Goal: Transaction & Acquisition: Purchase product/service

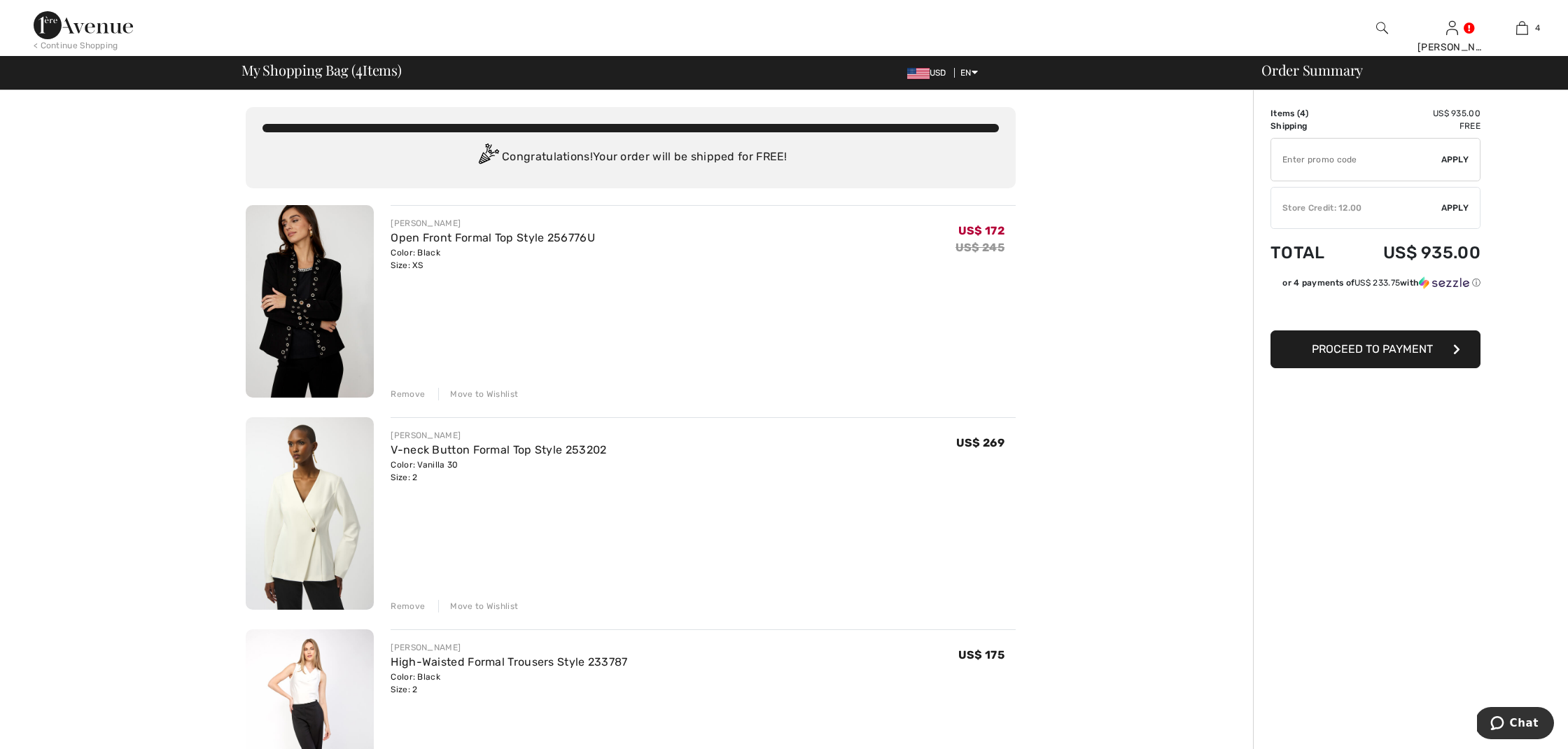
click at [410, 393] on div "Remove" at bounding box center [408, 394] width 34 height 13
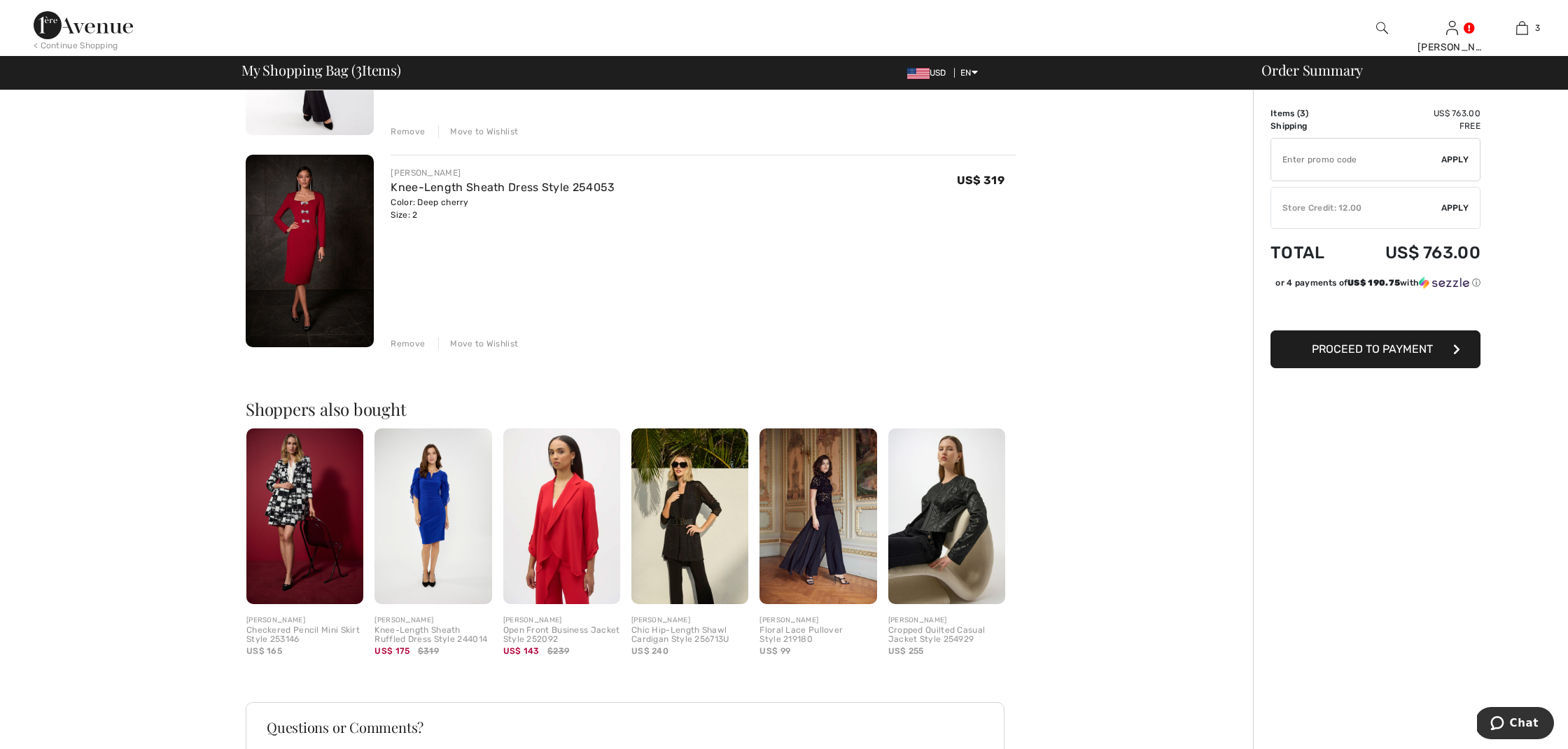
scroll to position [476, 0]
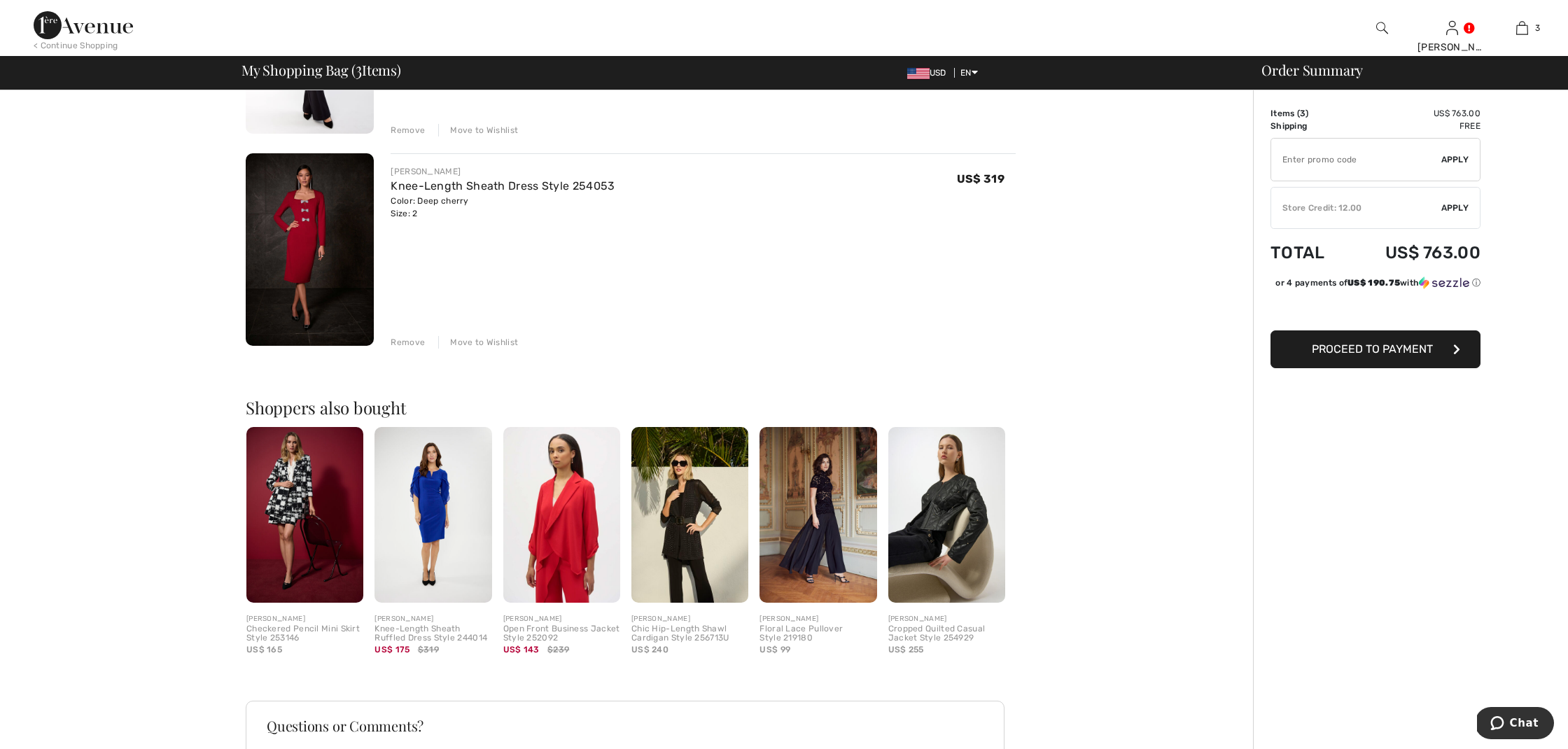
click at [1378, 22] on img at bounding box center [1382, 28] width 12 height 16
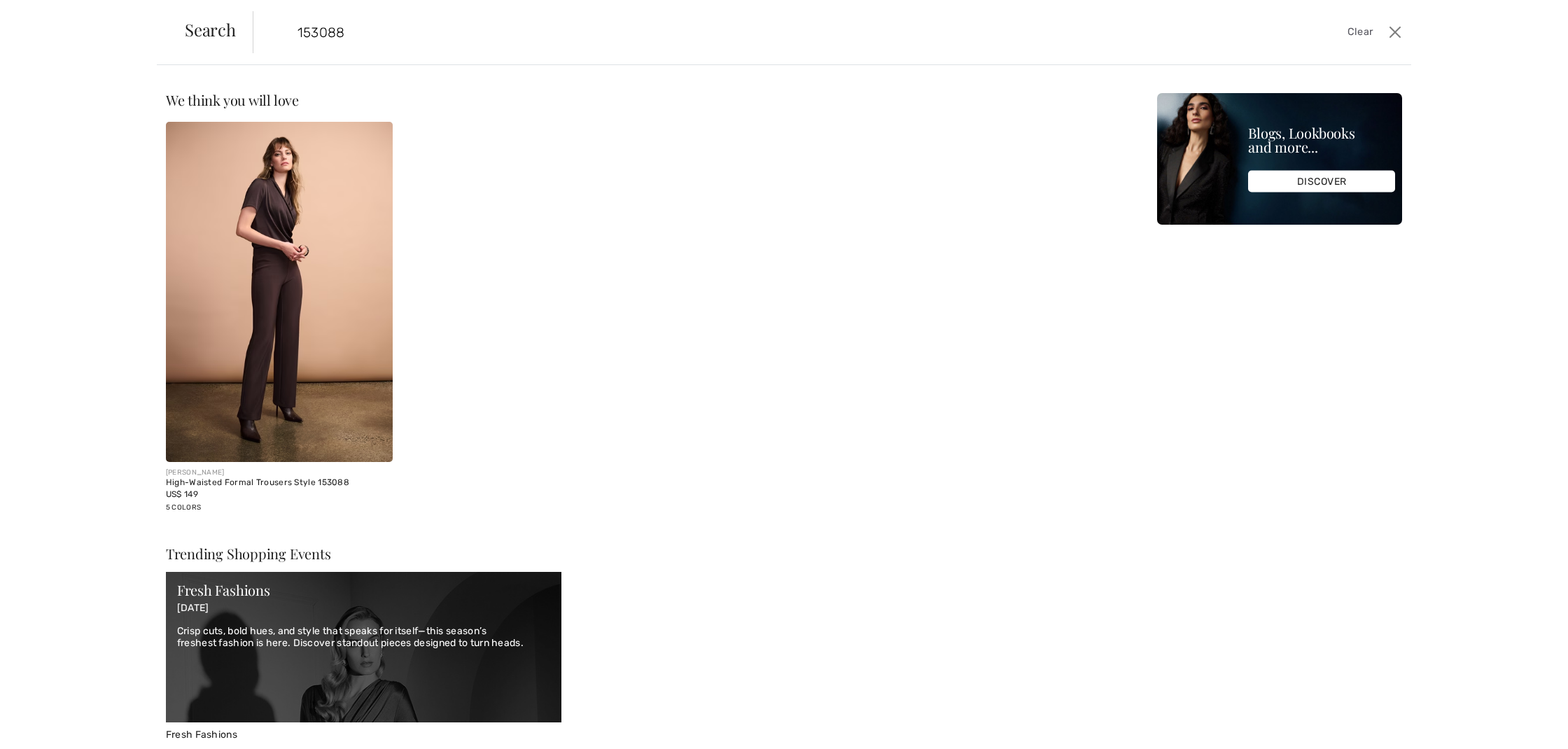
type input "153088"
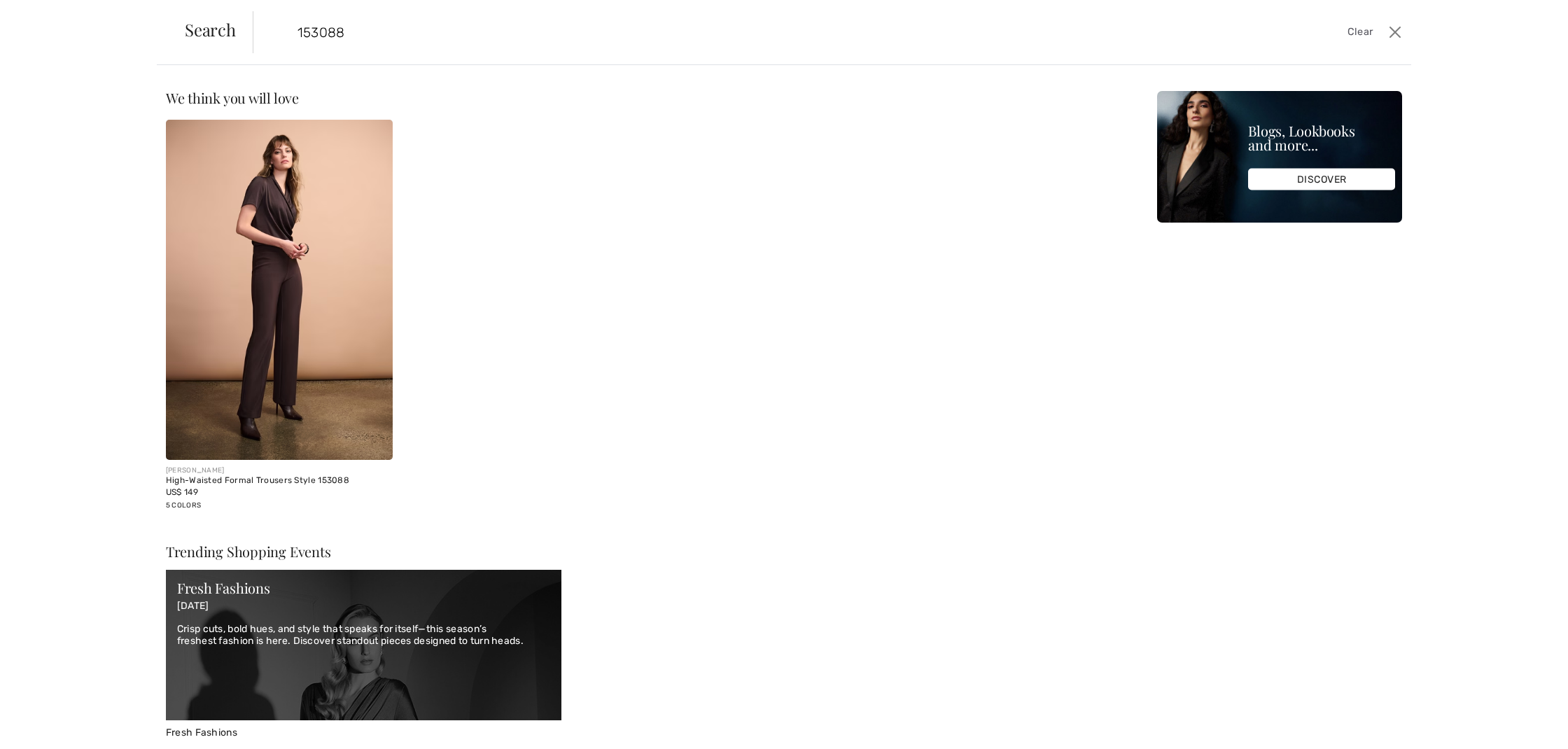
click at [283, 426] on img at bounding box center [279, 290] width 227 height 340
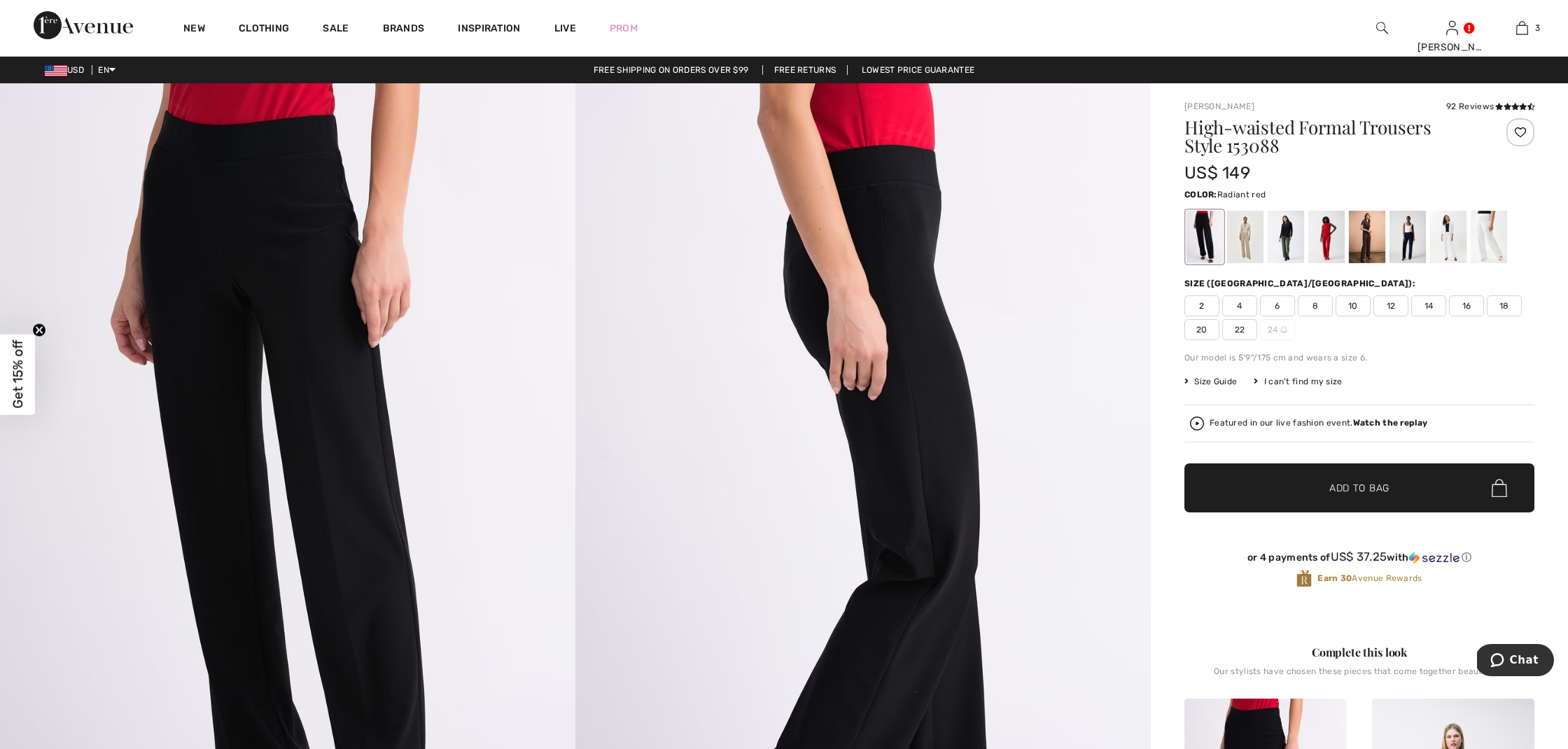
click at [1327, 246] on div at bounding box center [1327, 237] width 37 height 52
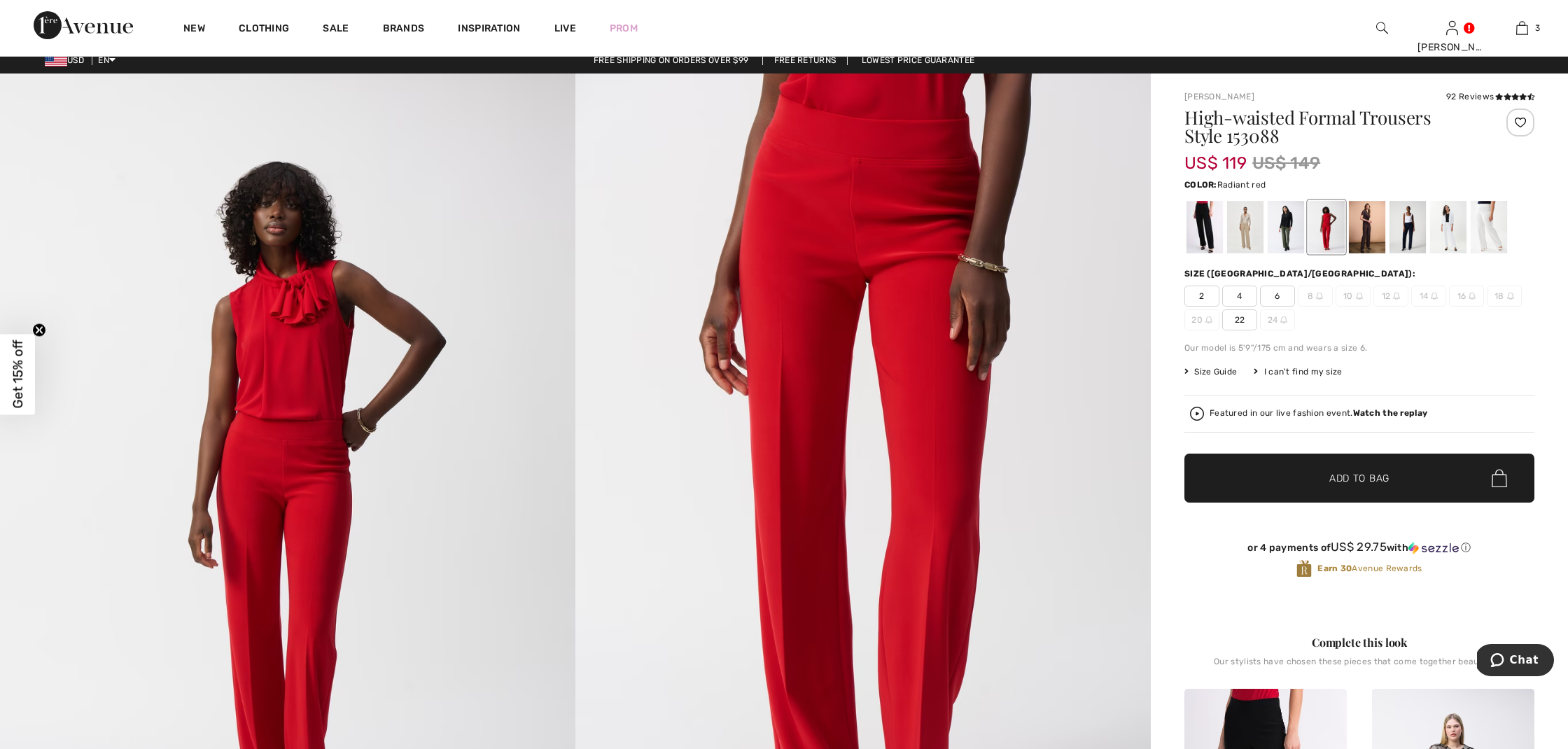
scroll to position [10, 0]
click at [1409, 237] on div at bounding box center [1408, 227] width 37 height 52
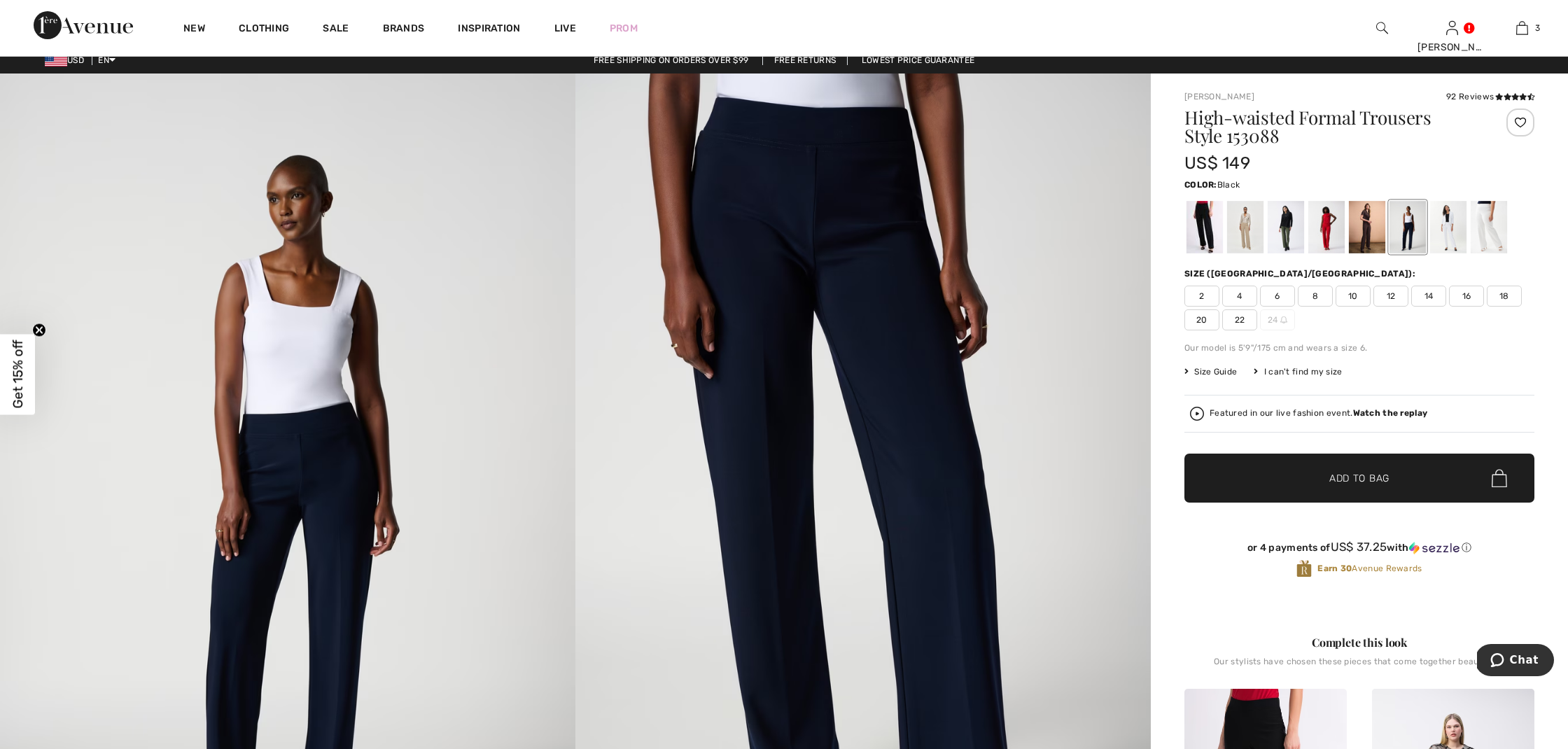
click at [1206, 232] on div at bounding box center [1204, 227] width 37 height 52
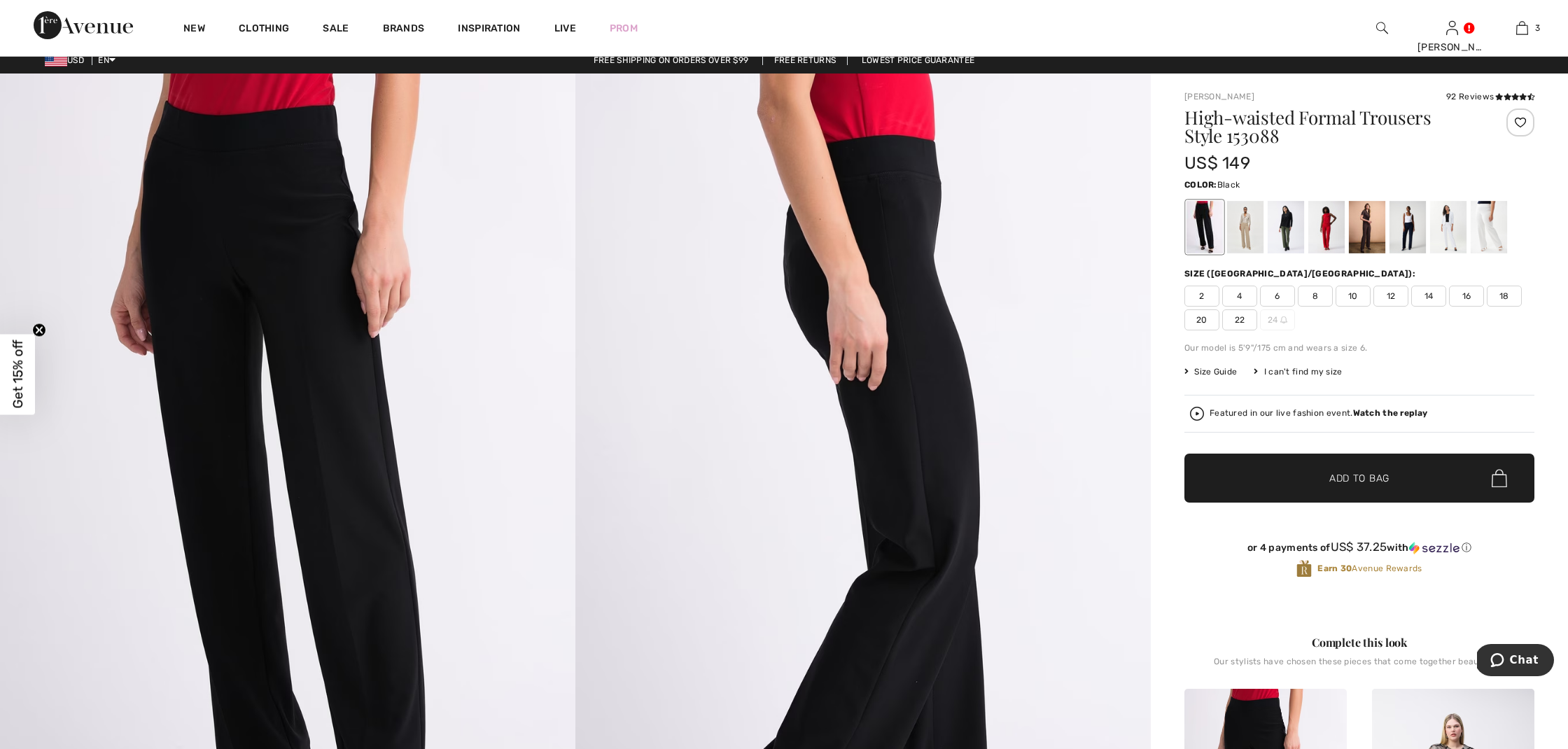
click at [1199, 292] on span "2" at bounding box center [1201, 296] width 35 height 21
click at [1357, 473] on span "Add to Bag" at bounding box center [1360, 479] width 60 height 15
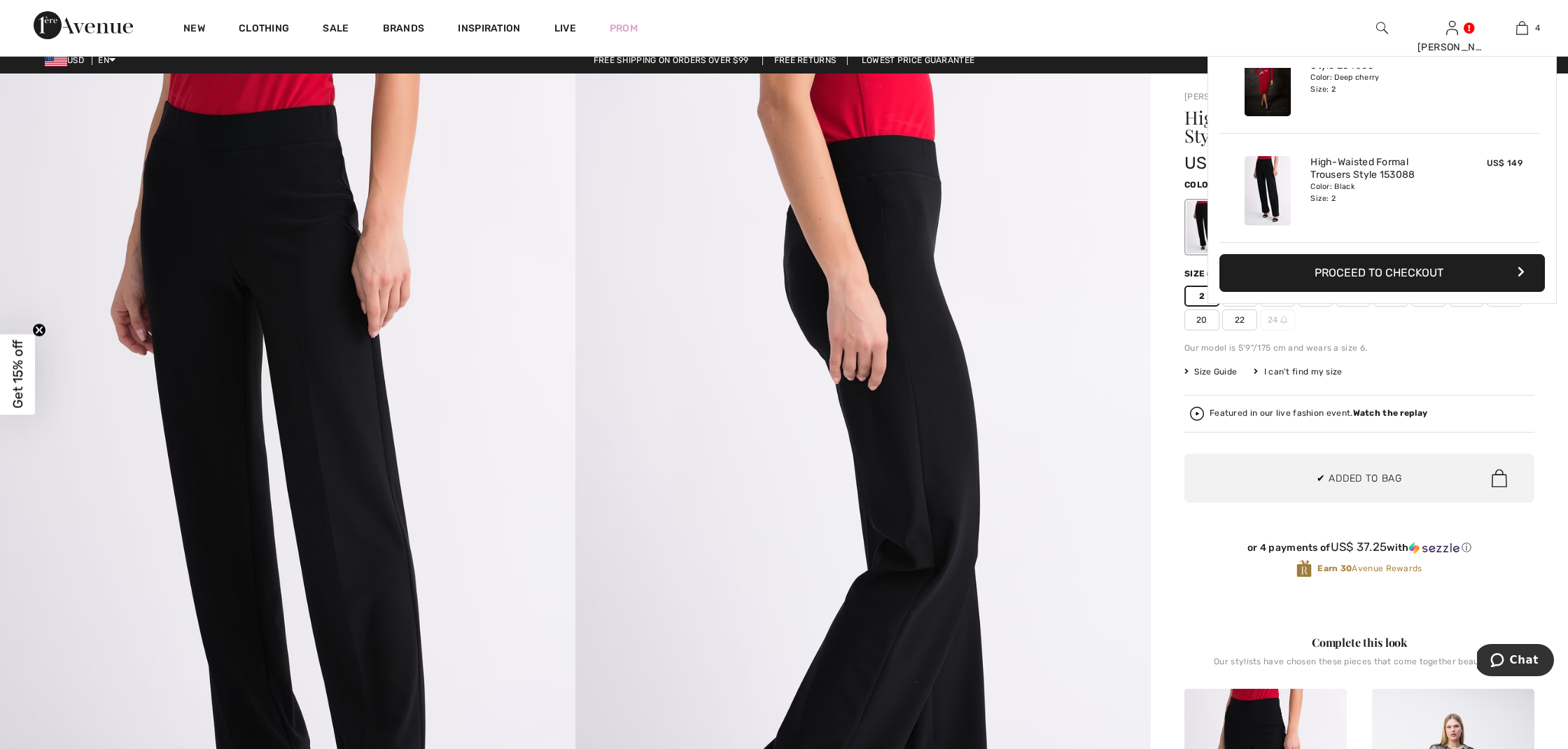
scroll to position [0, 0]
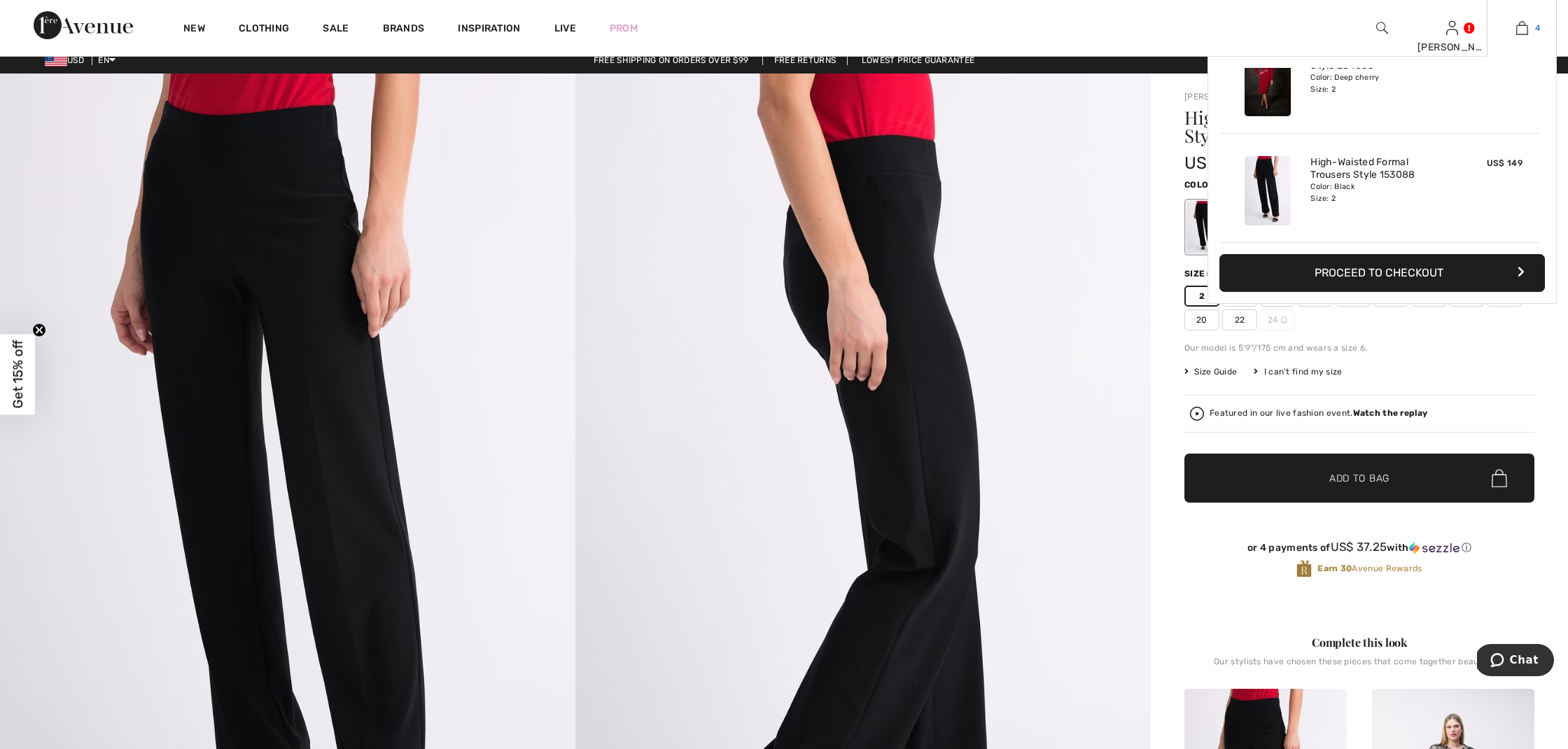
click at [1523, 26] on img at bounding box center [1522, 28] width 12 height 16
click at [1517, 28] on img at bounding box center [1522, 28] width 12 height 16
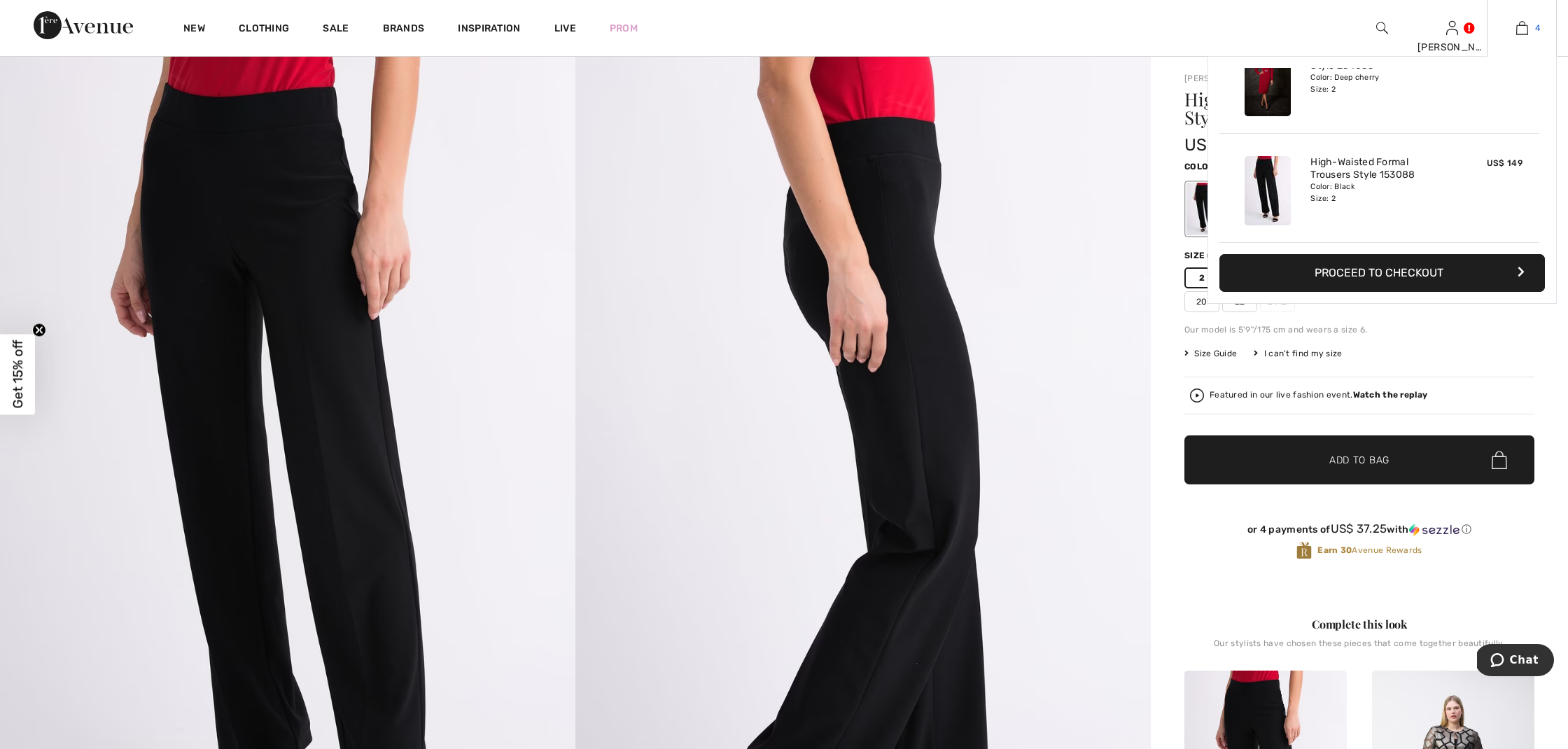
click at [1521, 26] on img at bounding box center [1522, 28] width 12 height 16
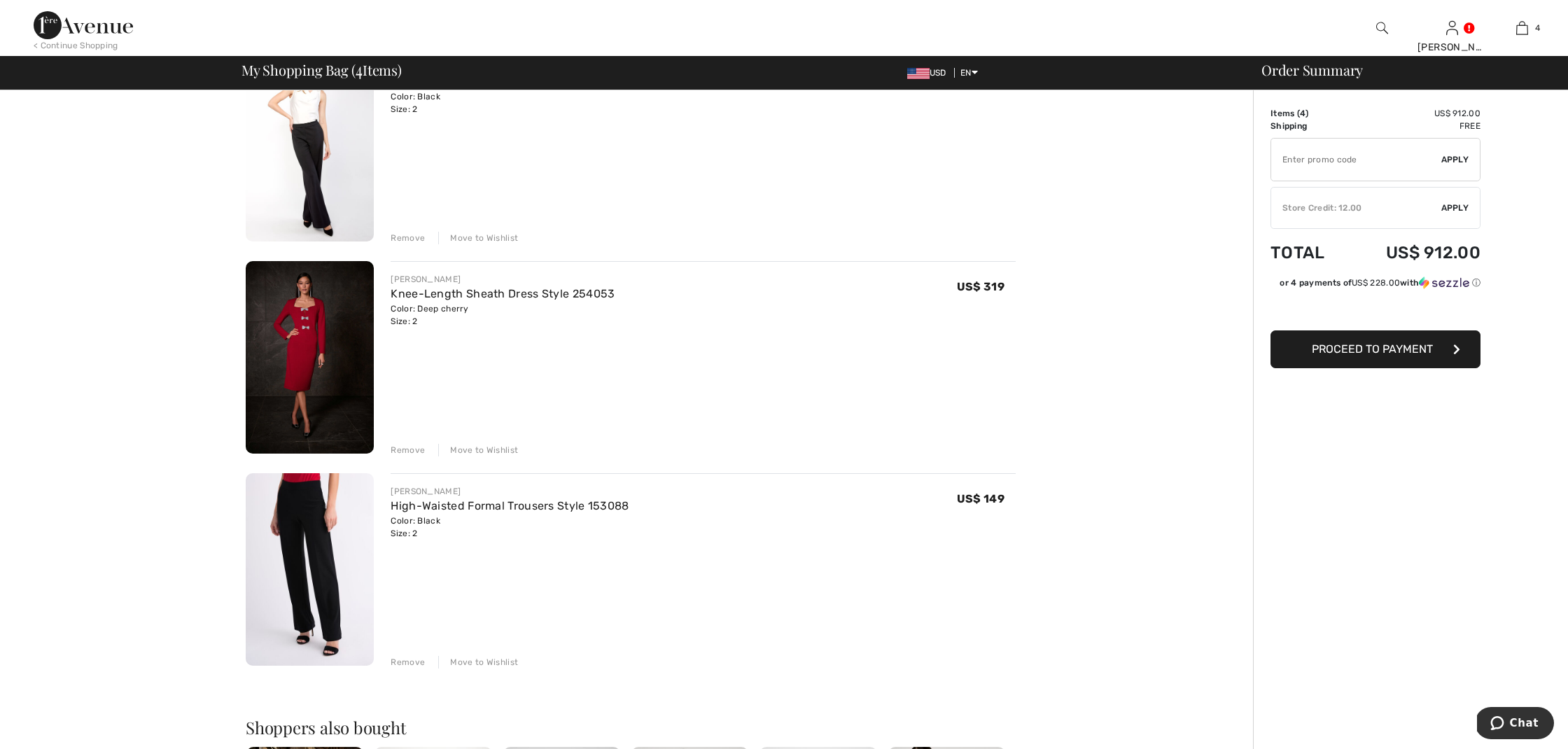
scroll to position [370, 0]
